Goal: Task Accomplishment & Management: Manage account settings

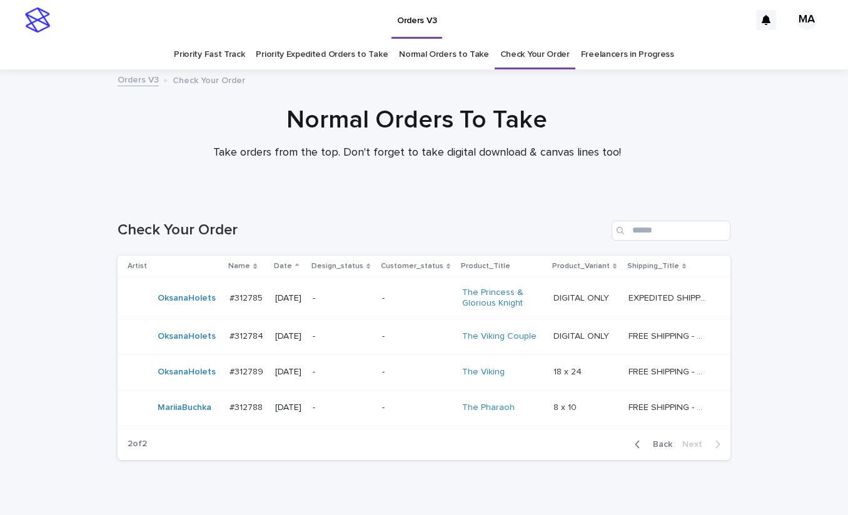
click at [352, 373] on p "-" at bounding box center [342, 372] width 59 height 11
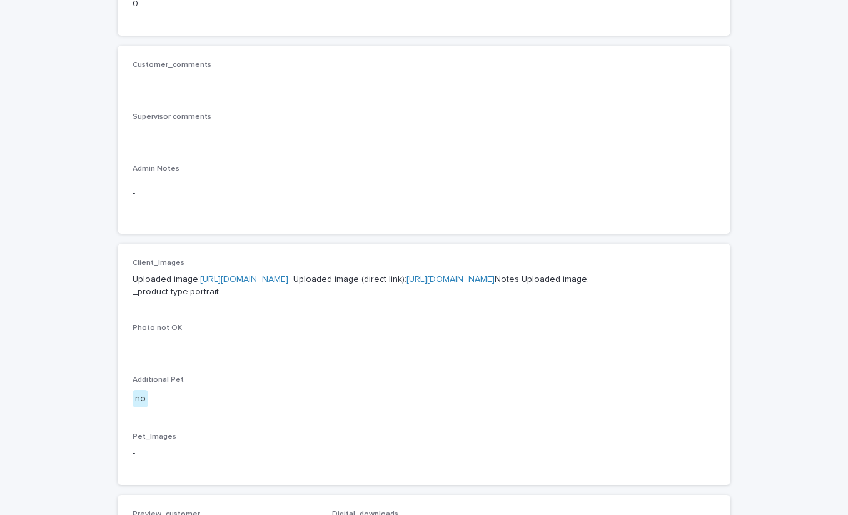
scroll to position [437, 0]
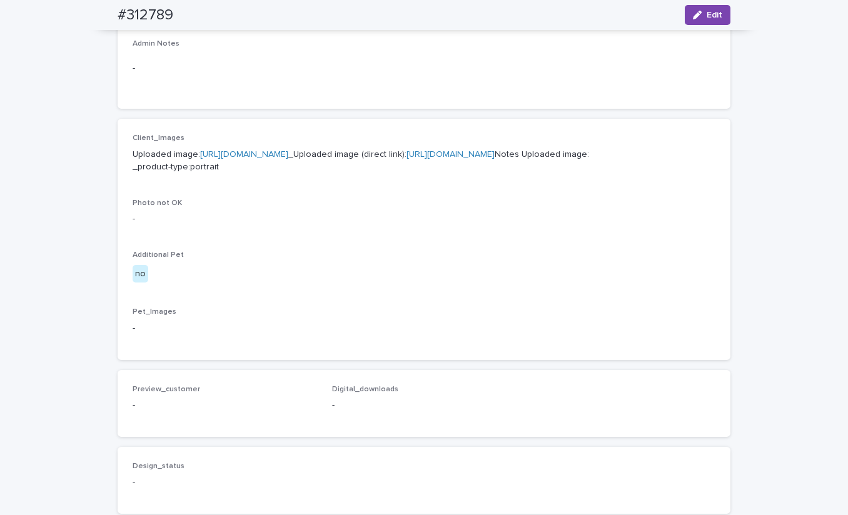
click at [288, 155] on link "https://cdn.shopify.com-uploadkit.app/s/files/1/0033/4807/0511/files/download.h…" at bounding box center [244, 154] width 88 height 9
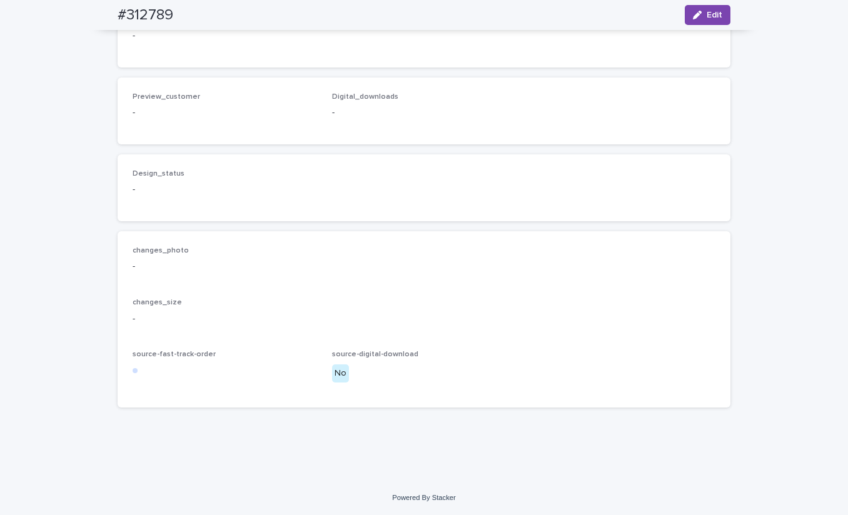
scroll to position [0, 0]
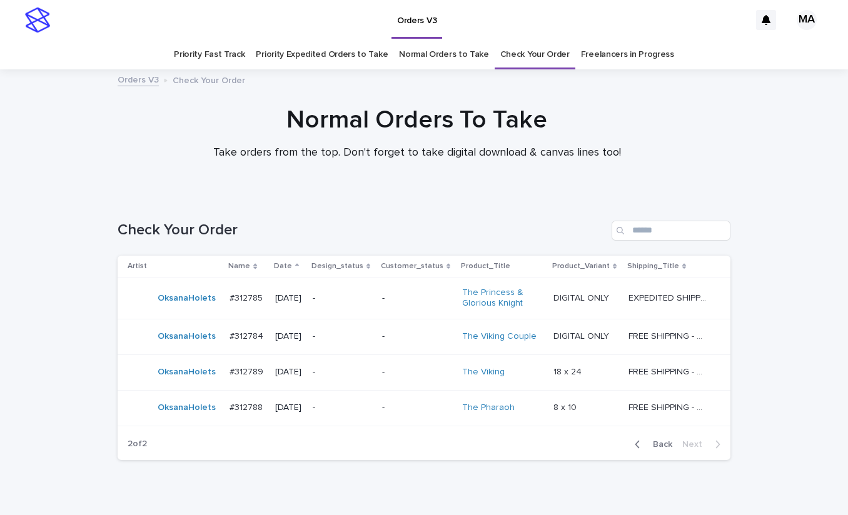
scroll to position [40, 0]
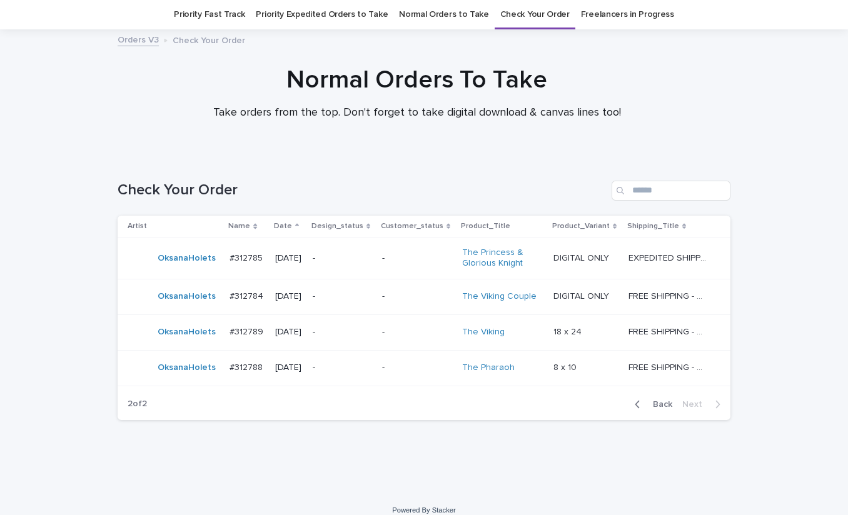
click at [357, 371] on p "-" at bounding box center [342, 368] width 59 height 11
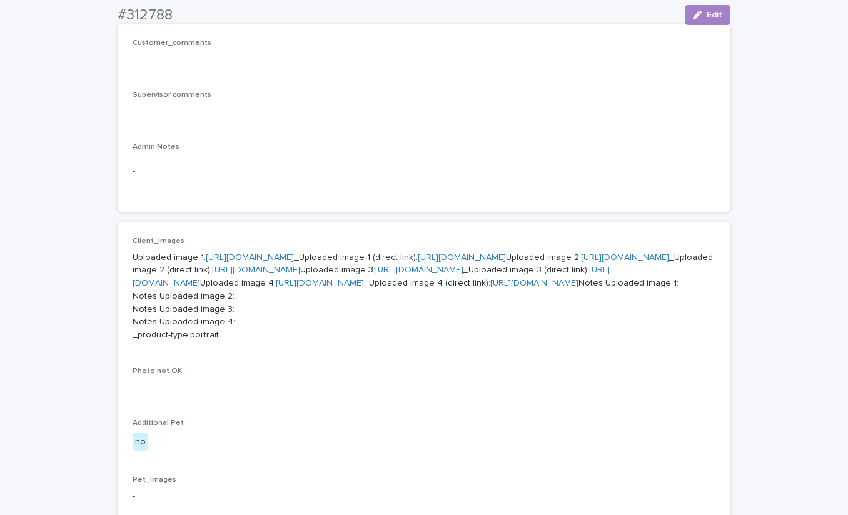
scroll to position [437, 0]
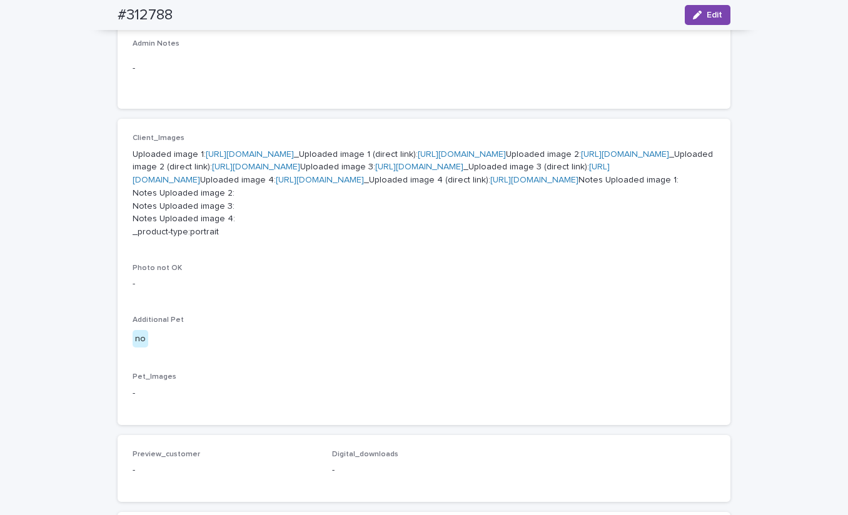
click at [294, 151] on link "https://cdn.shopify.com-uploadkit.app/s/files/1/0033/4807/0511/files/download.h…" at bounding box center [250, 154] width 88 height 9
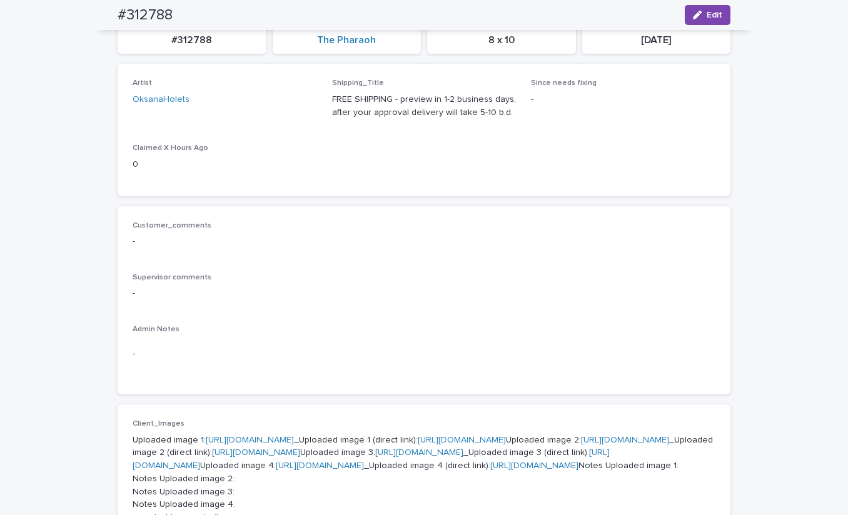
scroll to position [0, 0]
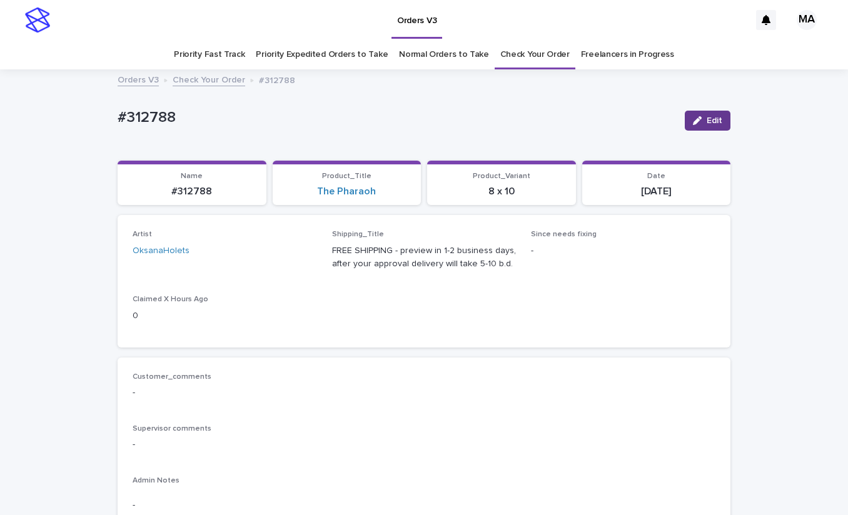
click at [711, 118] on span "Edit" at bounding box center [714, 120] width 16 height 9
click at [287, 253] on icon at bounding box center [293, 257] width 13 height 13
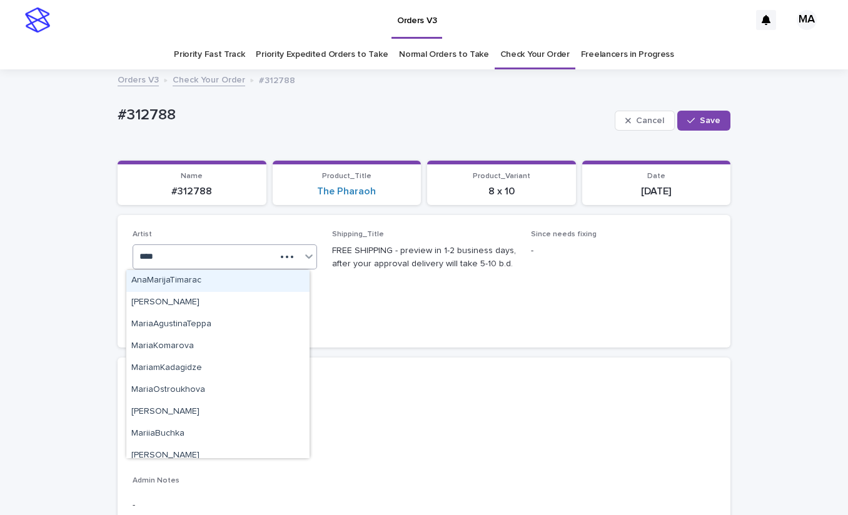
type input "*****"
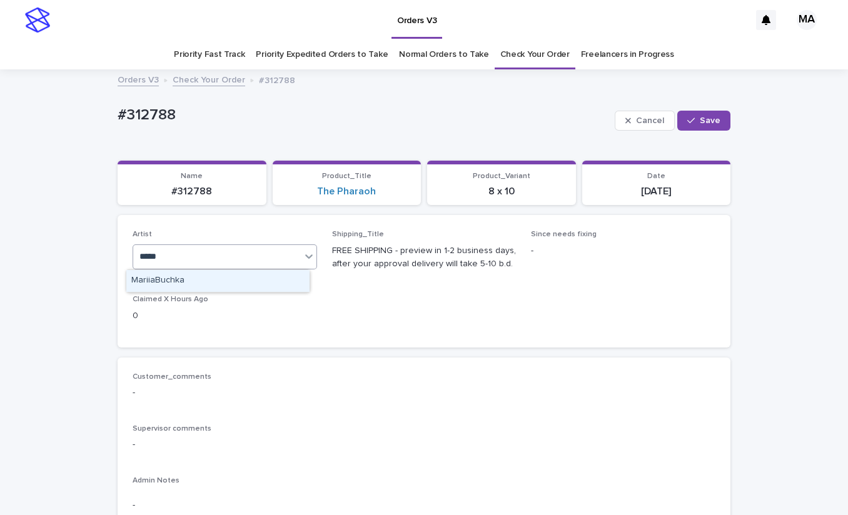
click at [228, 289] on div "MariiaBuchka" at bounding box center [217, 281] width 183 height 22
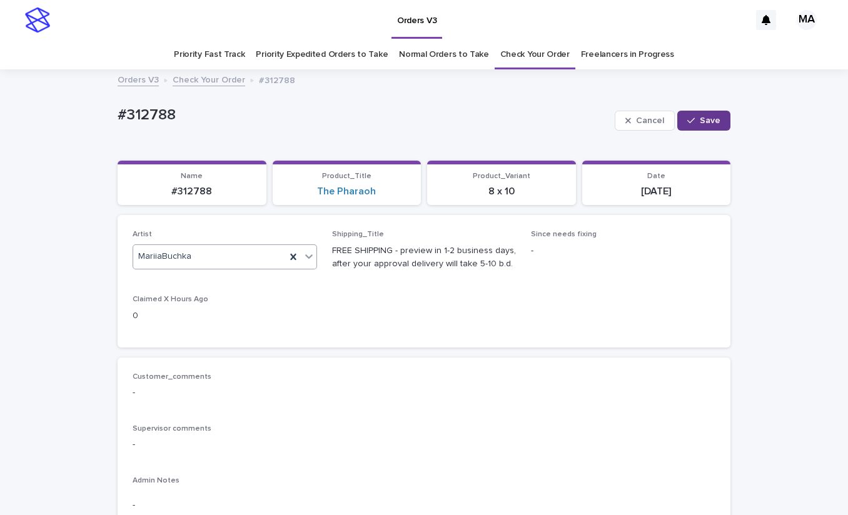
click at [699, 120] on span "Save" at bounding box center [709, 120] width 21 height 9
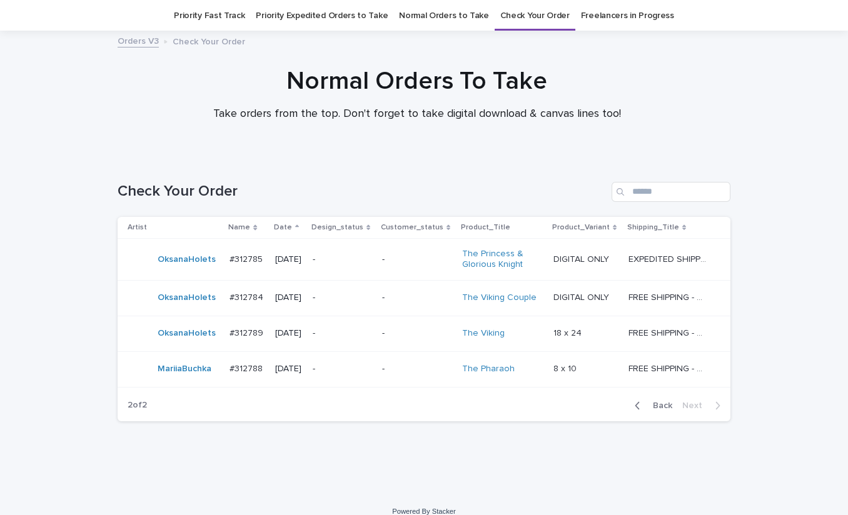
scroll to position [40, 0]
click at [344, 333] on p "-" at bounding box center [342, 332] width 59 height 11
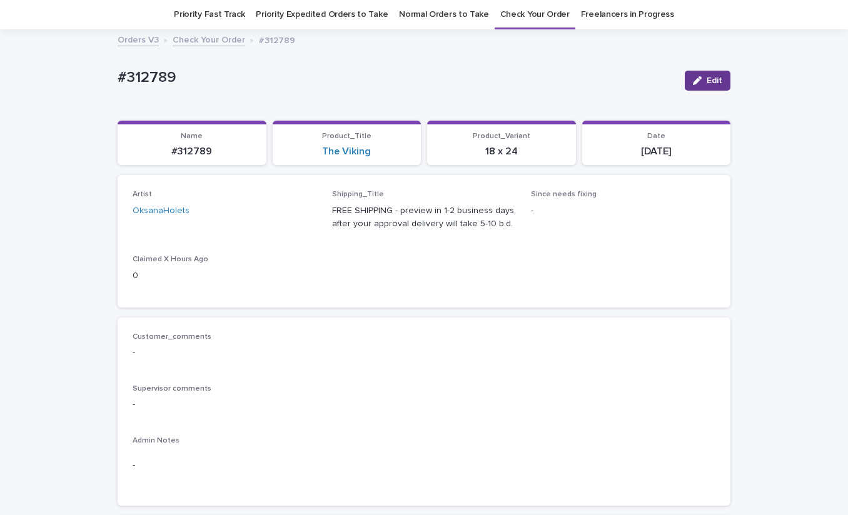
click at [706, 82] on span "Edit" at bounding box center [714, 80] width 16 height 9
click at [290, 219] on icon at bounding box center [293, 217] width 6 height 6
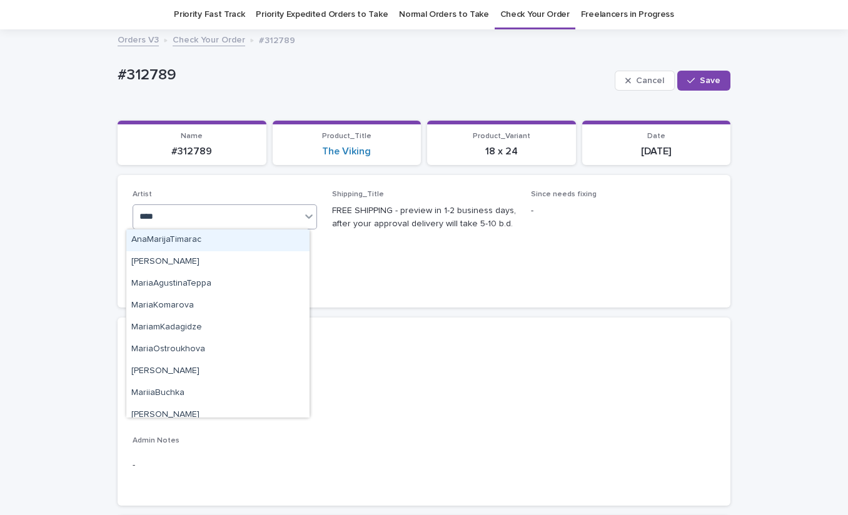
type input "*****"
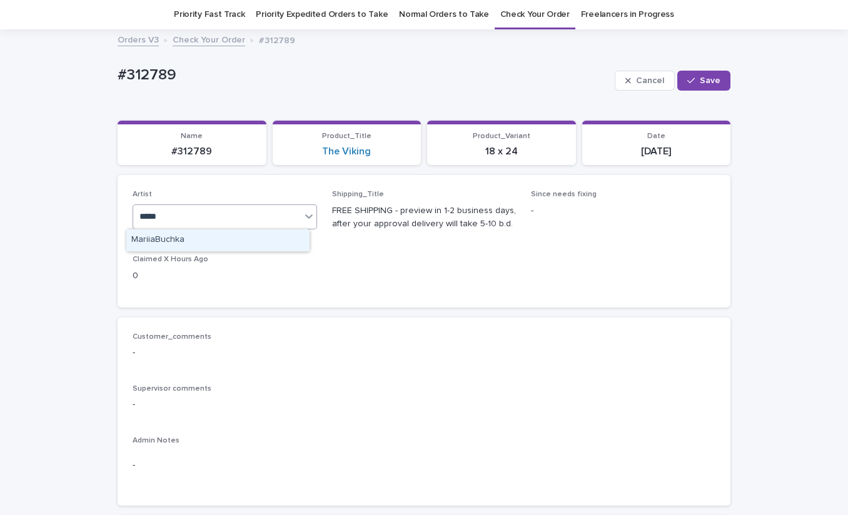
click at [224, 239] on div "MariiaBuchka" at bounding box center [217, 240] width 183 height 22
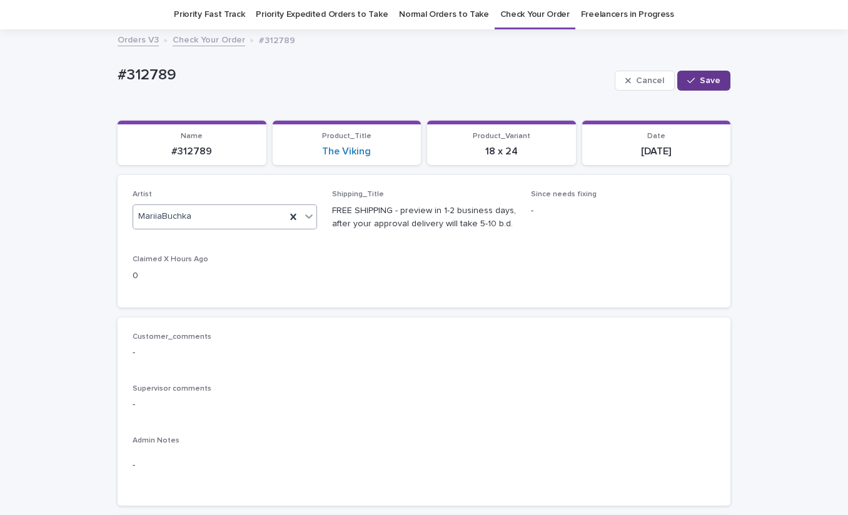
click at [701, 86] on button "Save" at bounding box center [703, 81] width 53 height 20
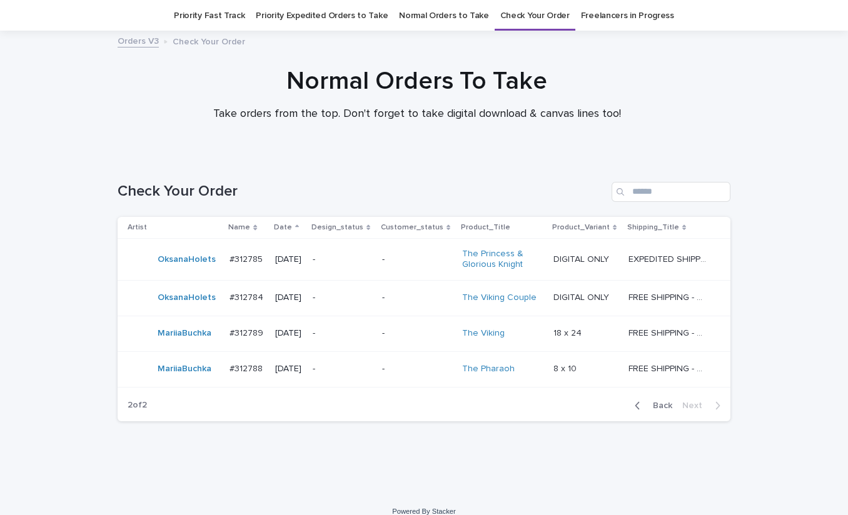
scroll to position [40, 0]
click at [714, 464] on div "Loading... Saving… Loading... Saving… Check Your Order Artist Name Date Design_…" at bounding box center [424, 324] width 848 height 337
click at [770, 103] on div "Normal Orders To Take Take orders from the top. Don't forget to take digital do…" at bounding box center [416, 98] width 833 height 66
